Goal: Task Accomplishment & Management: Use online tool/utility

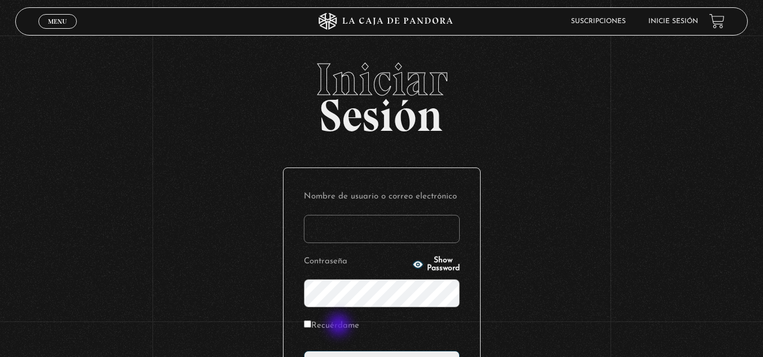
type input "Ericka Corrales"
click at [340, 326] on label "Recuérdame" at bounding box center [331, 327] width 55 height 18
click at [311, 326] on input "Recuérdame" at bounding box center [307, 324] width 7 height 7
checkbox input "true"
click at [761, 259] on div "Iniciar Sesión Nombre de usuario o correo electrónico Ericka Corrales Contraseñ…" at bounding box center [381, 273] width 763 height 432
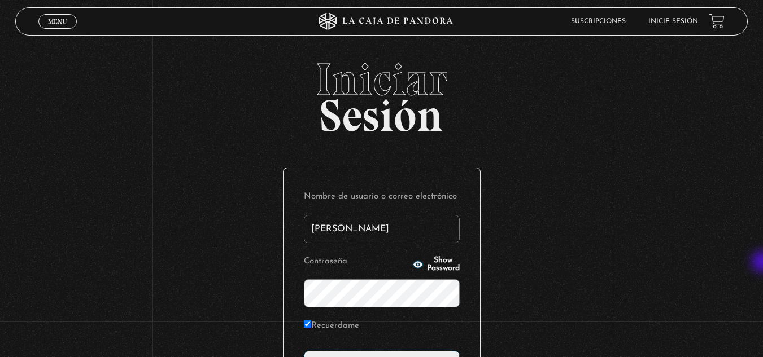
scroll to position [138, 0]
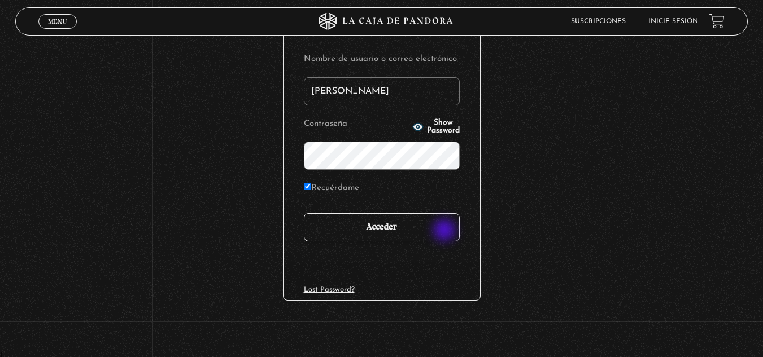
click at [445, 231] on input "Acceder" at bounding box center [382, 227] width 156 height 28
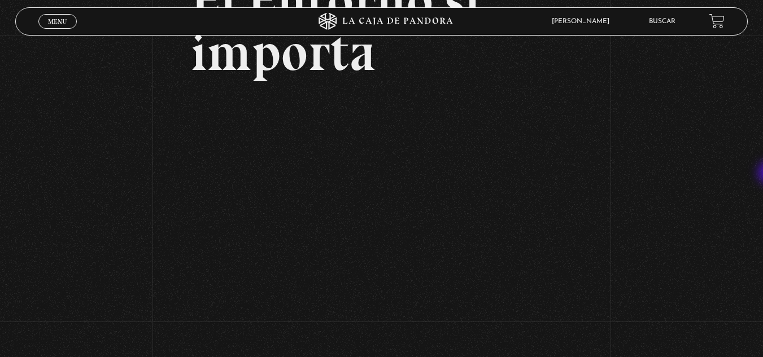
scroll to position [121, 0]
